Goal: Transaction & Acquisition: Purchase product/service

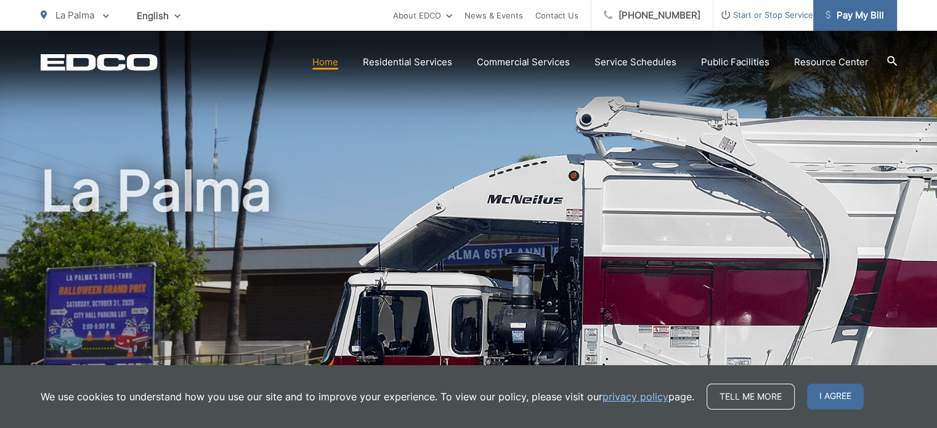
click at [845, 18] on span "Pay My Bill" at bounding box center [854, 15] width 58 height 15
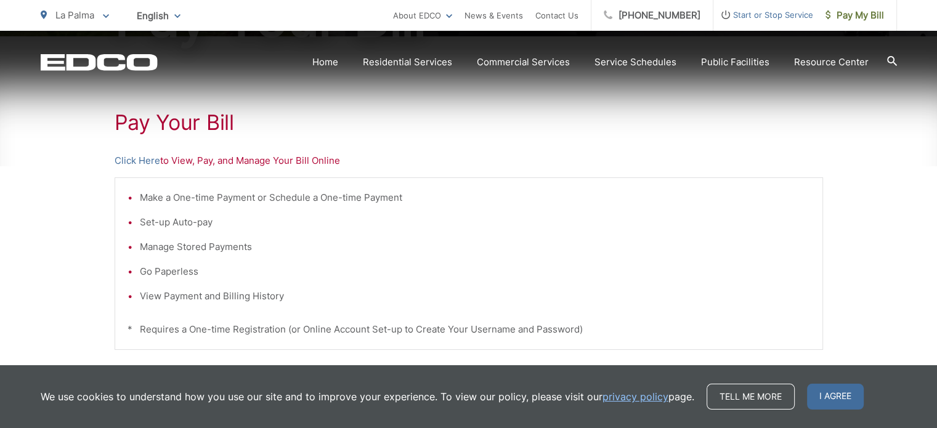
scroll to position [214, 0]
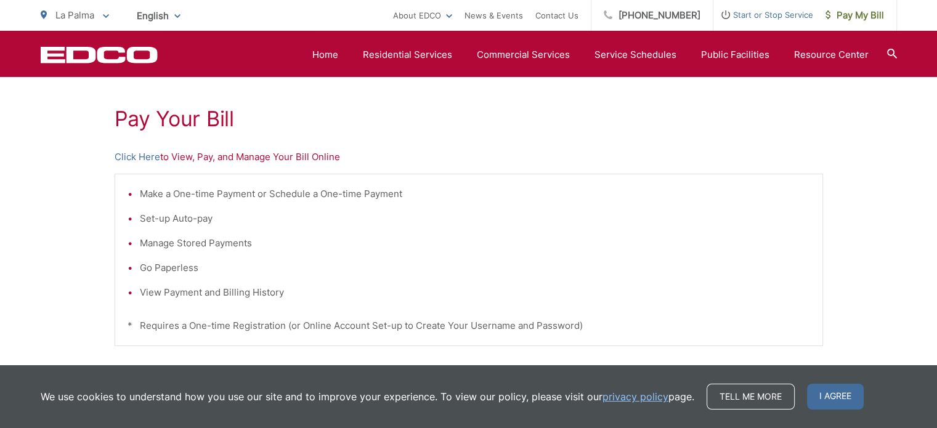
click at [206, 157] on p "Click Here to View, Pay, and Manage Your Bill Online" at bounding box center [469, 157] width 708 height 15
click at [135, 155] on link "Click Here" at bounding box center [138, 157] width 46 height 15
click at [141, 154] on link "Click Here" at bounding box center [138, 157] width 46 height 15
